Goal: Book appointment/travel/reservation

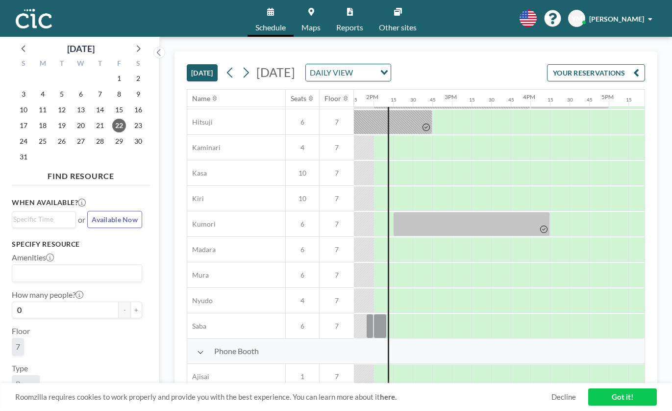
scroll to position [0, 1078]
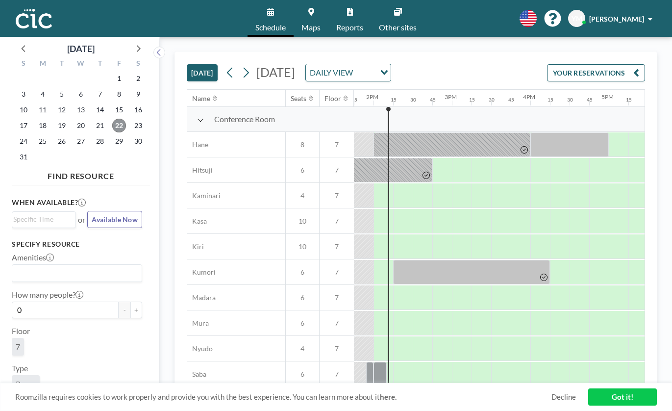
click at [119, 123] on span "22" at bounding box center [119, 126] width 14 height 14
click at [395, 100] on div "15" at bounding box center [393, 100] width 6 height 6
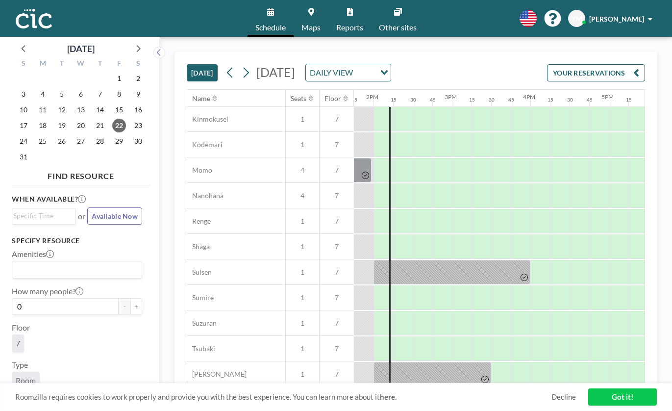
scroll to position [0, 0]
click at [388, 71] on icon "Search for option" at bounding box center [384, 72] width 7 height 5
click at [496, 69] on div "[DATE] [DATE] DAILY VIEW Loading... YOUR RESERVATIONS" at bounding box center [416, 70] width 458 height 37
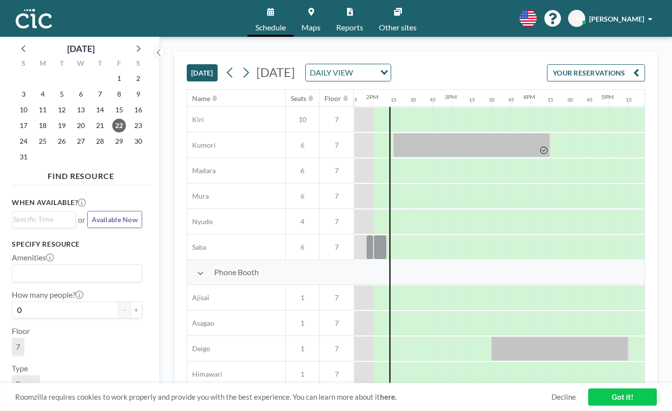
scroll to position [201, 1078]
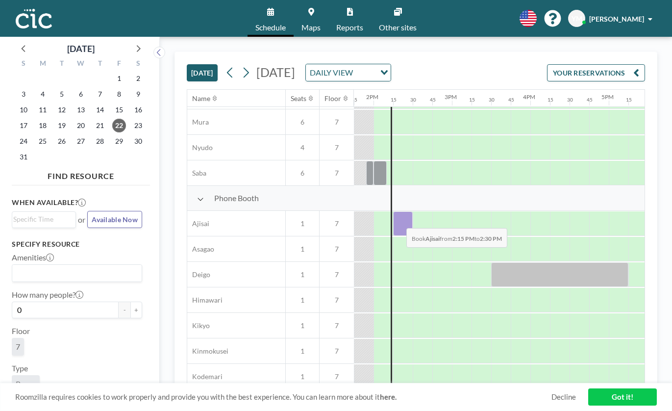
click at [398, 220] on div at bounding box center [403, 223] width 20 height 24
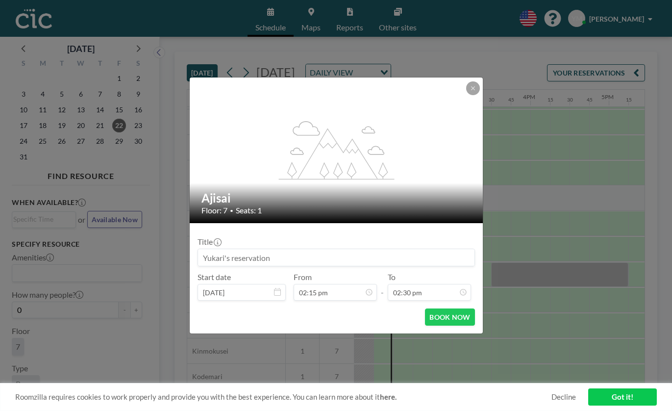
scroll to position [0, 0]
click at [457, 314] on button "BOOK NOW" at bounding box center [449, 316] width 49 height 17
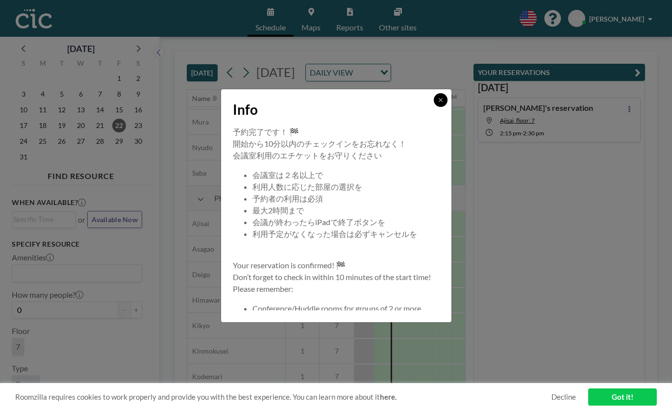
click at [445, 99] on button at bounding box center [441, 100] width 14 height 14
